Goal: Use online tool/utility: Utilize a website feature to perform a specific function

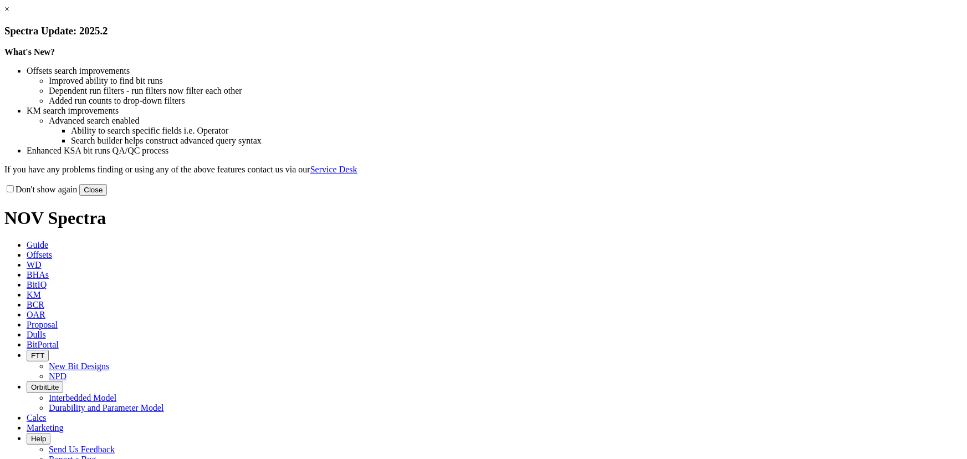
click at [107, 196] on button "Close" at bounding box center [93, 190] width 28 height 12
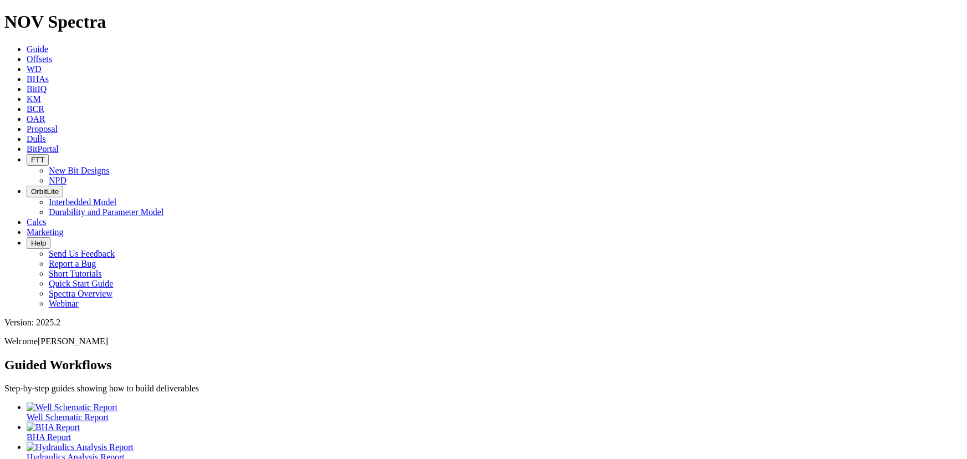
click at [42, 64] on span "WD" at bounding box center [34, 68] width 15 height 9
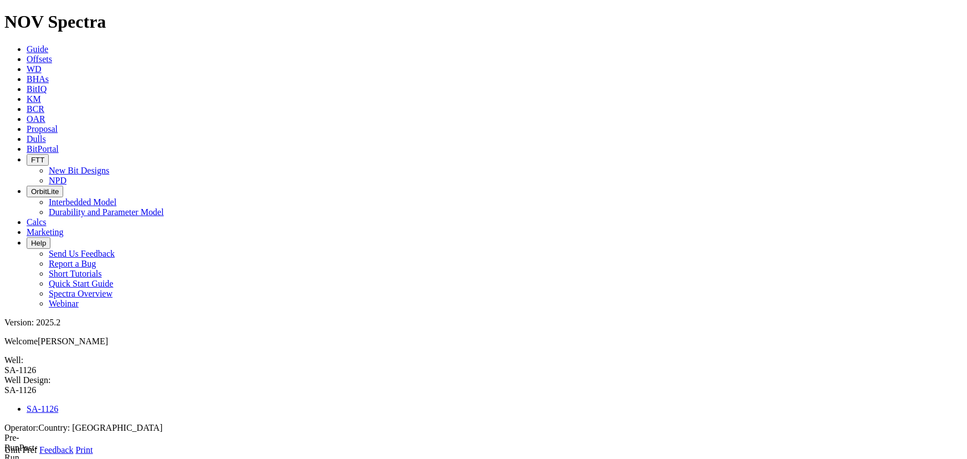
click at [42, 64] on span "WD" at bounding box center [34, 68] width 15 height 9
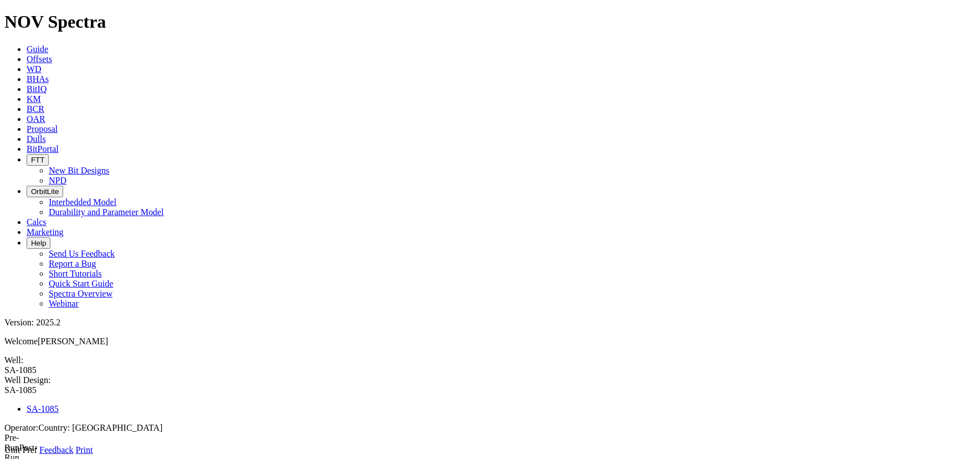
click at [42, 64] on link "WD" at bounding box center [34, 68] width 15 height 9
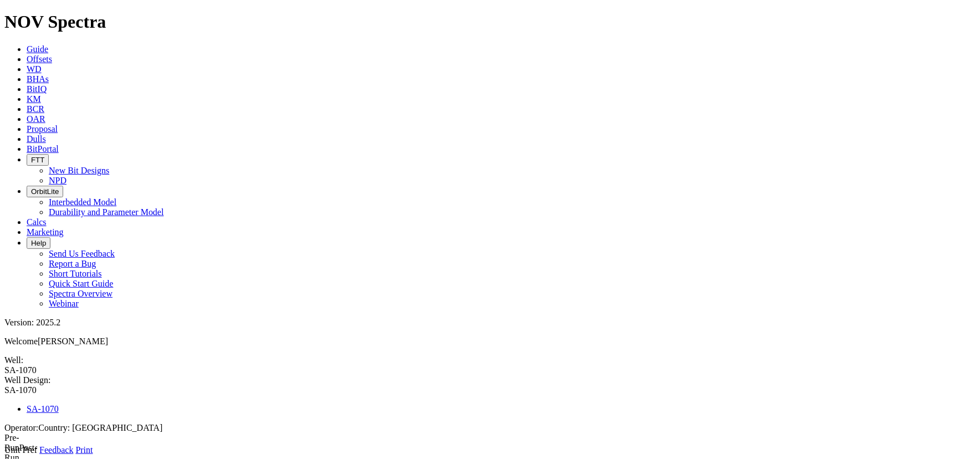
type input "1"
type input "6053"
type input "9362"
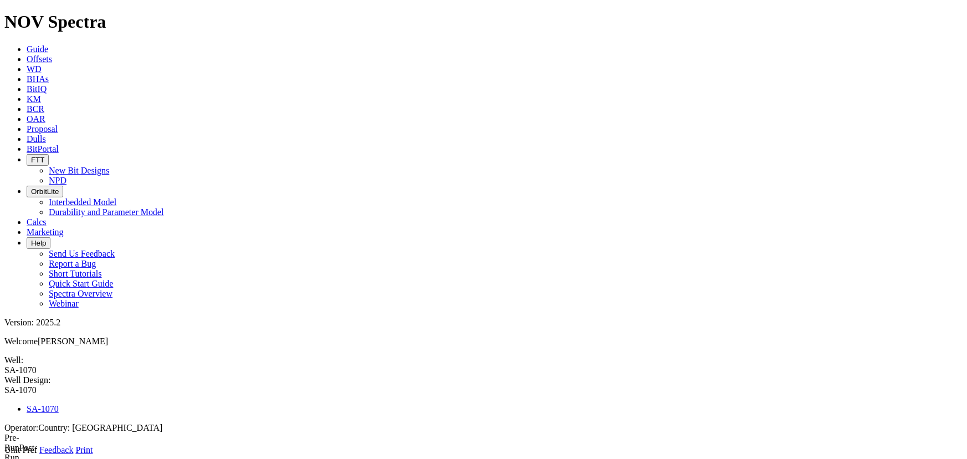
drag, startPoint x: 319, startPoint y: 200, endPoint x: 310, endPoint y: 187, distance: 15.5
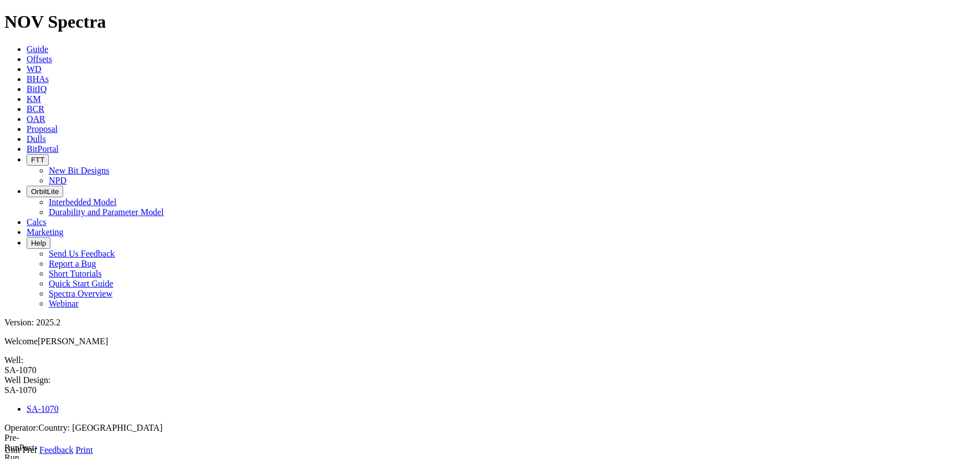
paste input "24"
type input "6024"
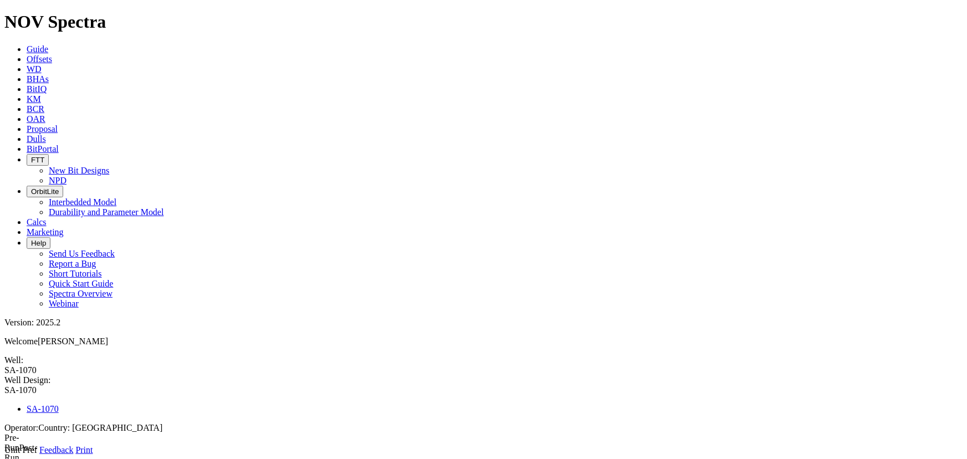
paste input "213"
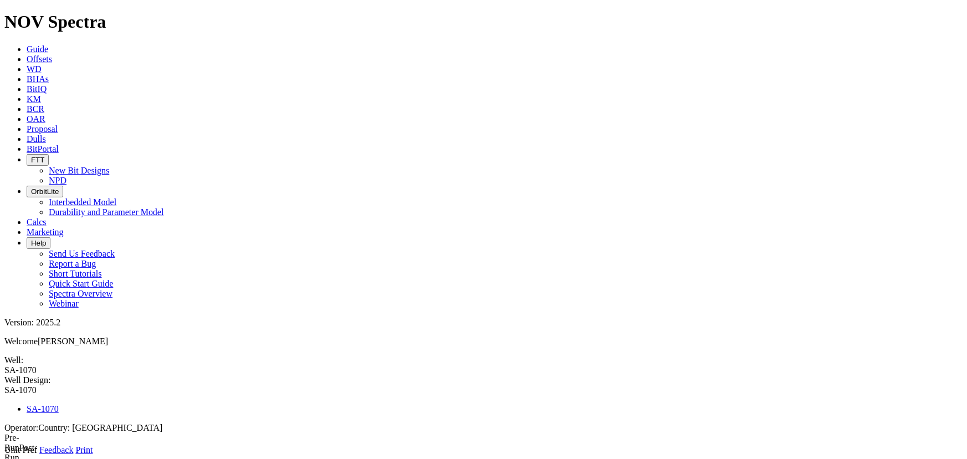
type input "9413"
click at [4, 455] on icon at bounding box center [4, 455] width 0 height 0
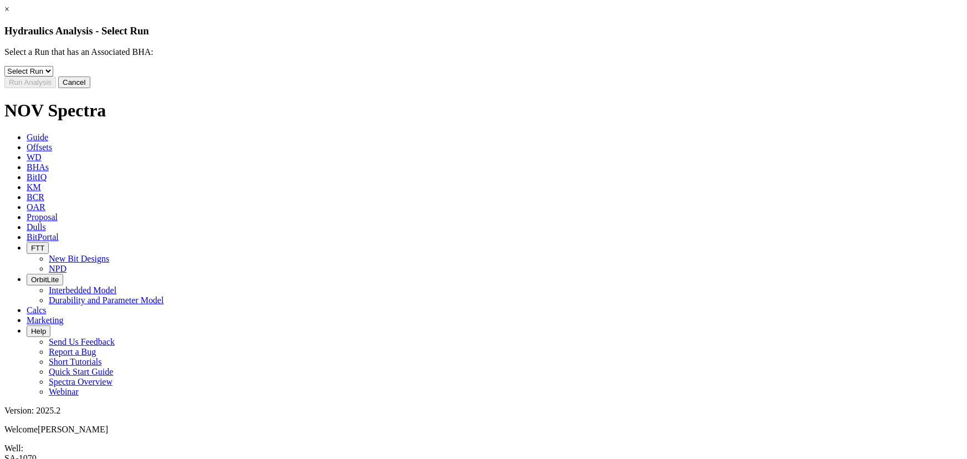
click at [53, 75] on select "Select Run 1" at bounding box center [28, 71] width 49 height 11
select select "object:2469"
click at [53, 74] on select "Select Run 1" at bounding box center [28, 71] width 49 height 11
click at [56, 88] on button "Run Analysis" at bounding box center [30, 83] width 52 height 12
